Goal: Find specific page/section: Find specific page/section

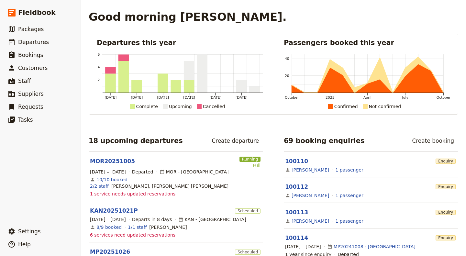
click at [42, 28] on link "​ Packages" at bounding box center [40, 29] width 81 height 13
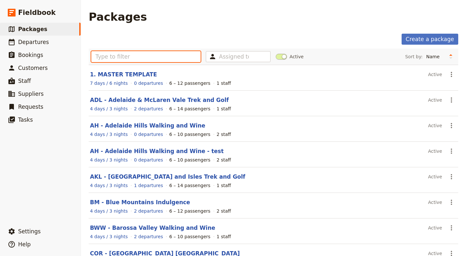
click at [120, 57] on input "text" at bounding box center [145, 56] width 109 height 11
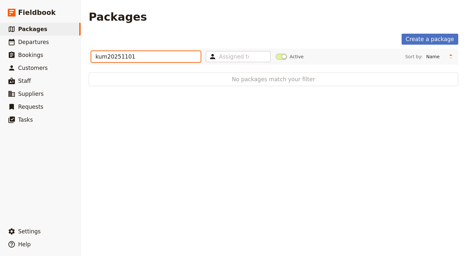
drag, startPoint x: 106, startPoint y: 58, endPoint x: 93, endPoint y: 57, distance: 13.0
click at [93, 57] on input "kum20251101" at bounding box center [145, 56] width 109 height 11
click at [150, 55] on input "KUM20251101" at bounding box center [145, 56] width 109 height 11
type input "KUM20251101"
click at [31, 44] on span "Departures" at bounding box center [33, 42] width 31 height 6
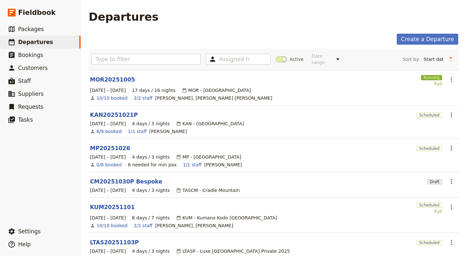
click at [114, 203] on link "KUM20251101" at bounding box center [112, 207] width 45 height 8
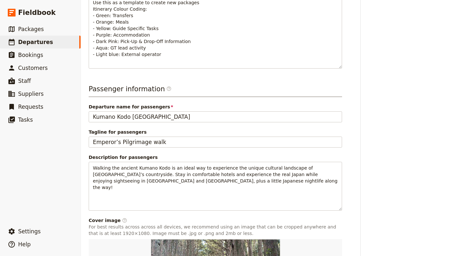
scroll to position [222, 0]
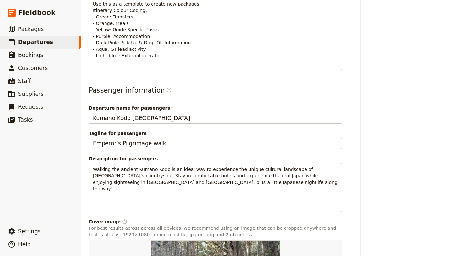
click at [29, 54] on span "Bookings" at bounding box center [30, 55] width 25 height 6
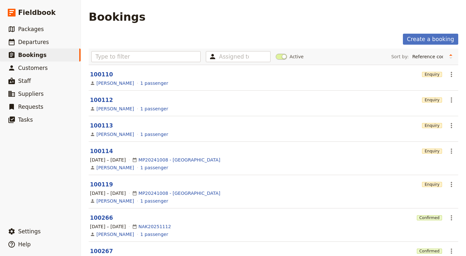
click at [25, 42] on span "Departures" at bounding box center [33, 42] width 31 height 6
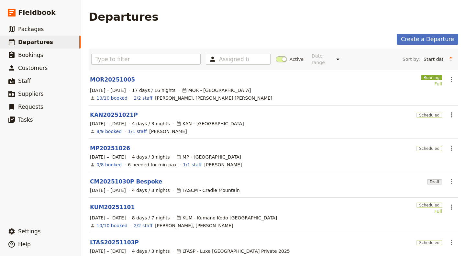
click at [109, 203] on link "KUM20251101" at bounding box center [112, 207] width 45 height 8
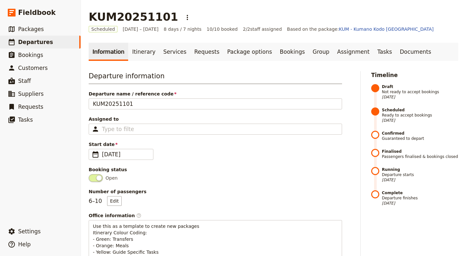
click at [168, 51] on link "Services" at bounding box center [174, 52] width 31 height 18
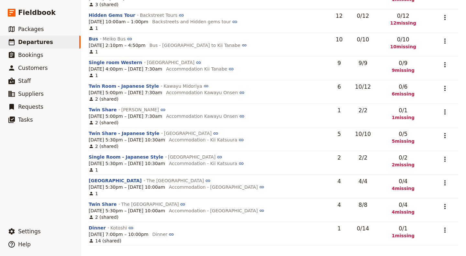
scroll to position [191, 0]
click at [160, 231] on button "Dinner" at bounding box center [163, 234] width 22 height 6
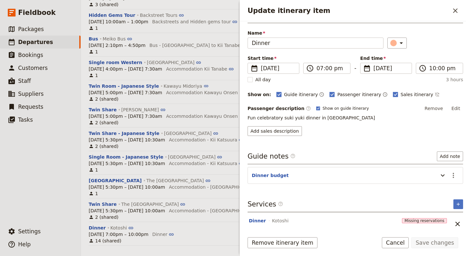
scroll to position [25, 0]
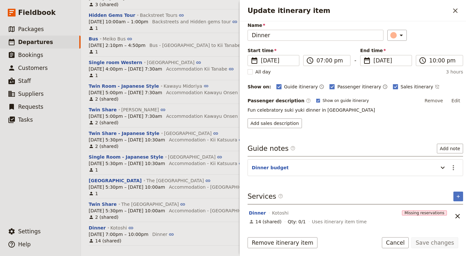
click at [116, 225] on link "Kotoshi" at bounding box center [121, 227] width 23 height 5
